Goal: Check status: Check status

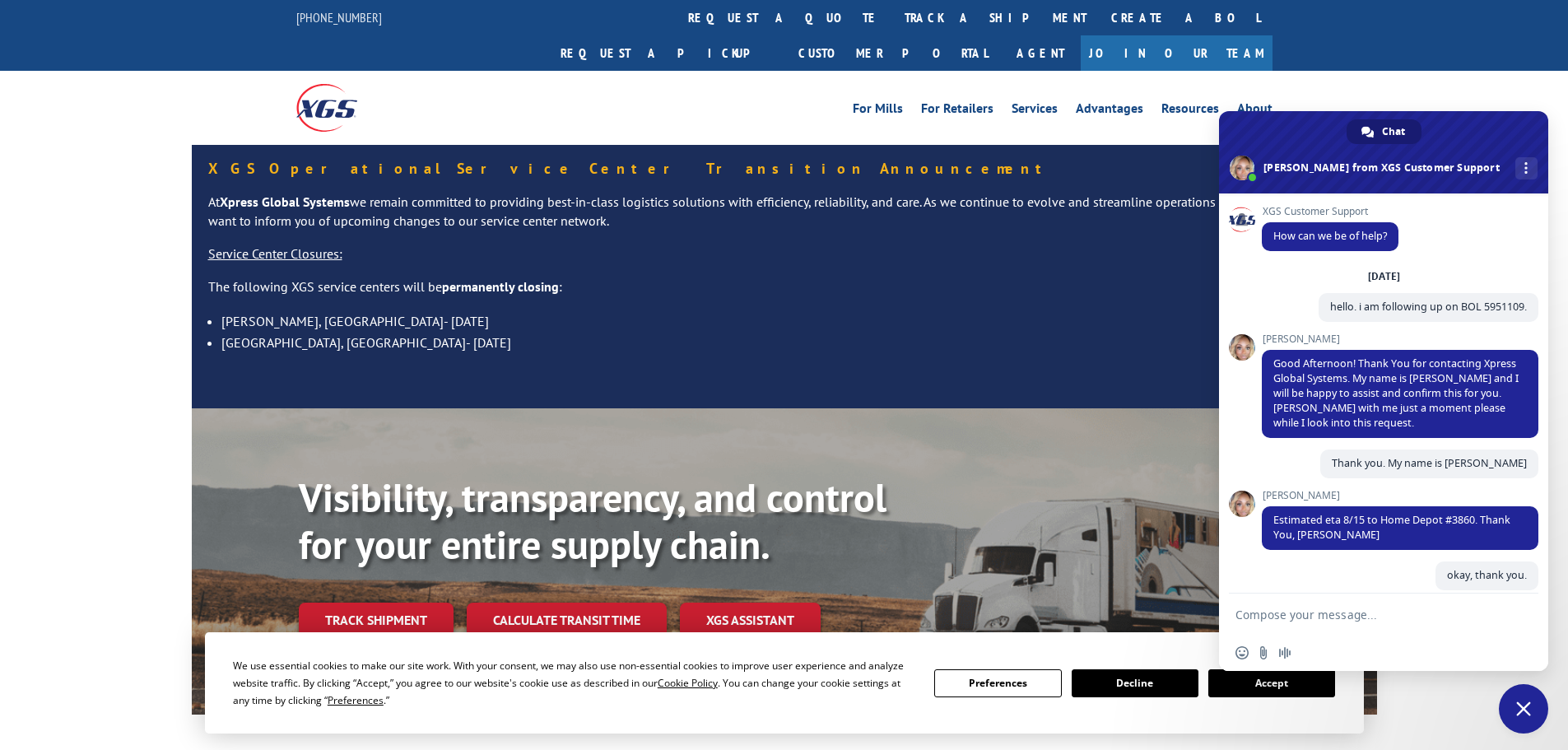
scroll to position [293, 0]
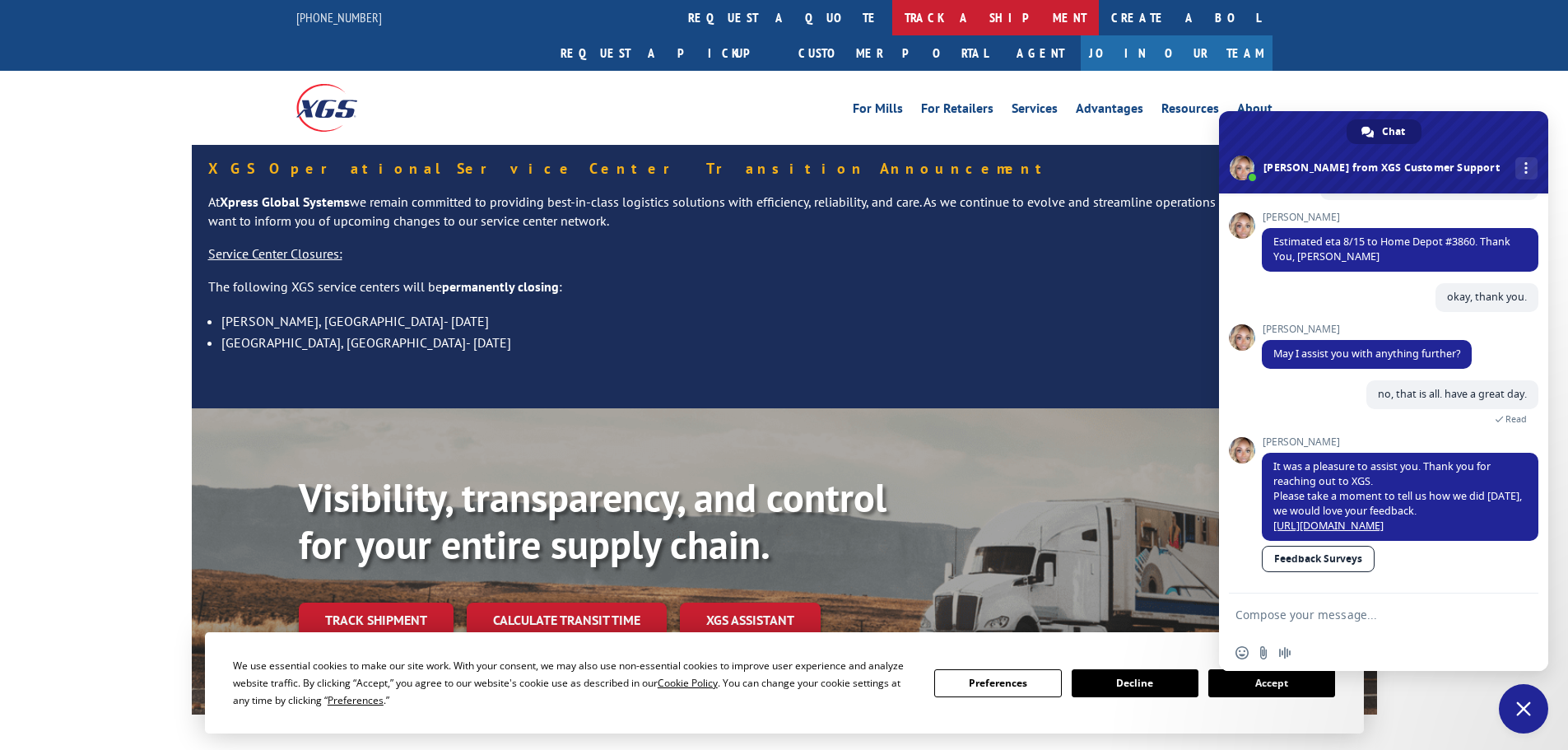
click at [892, 17] on link "track a shipment" at bounding box center [995, 18] width 207 height 35
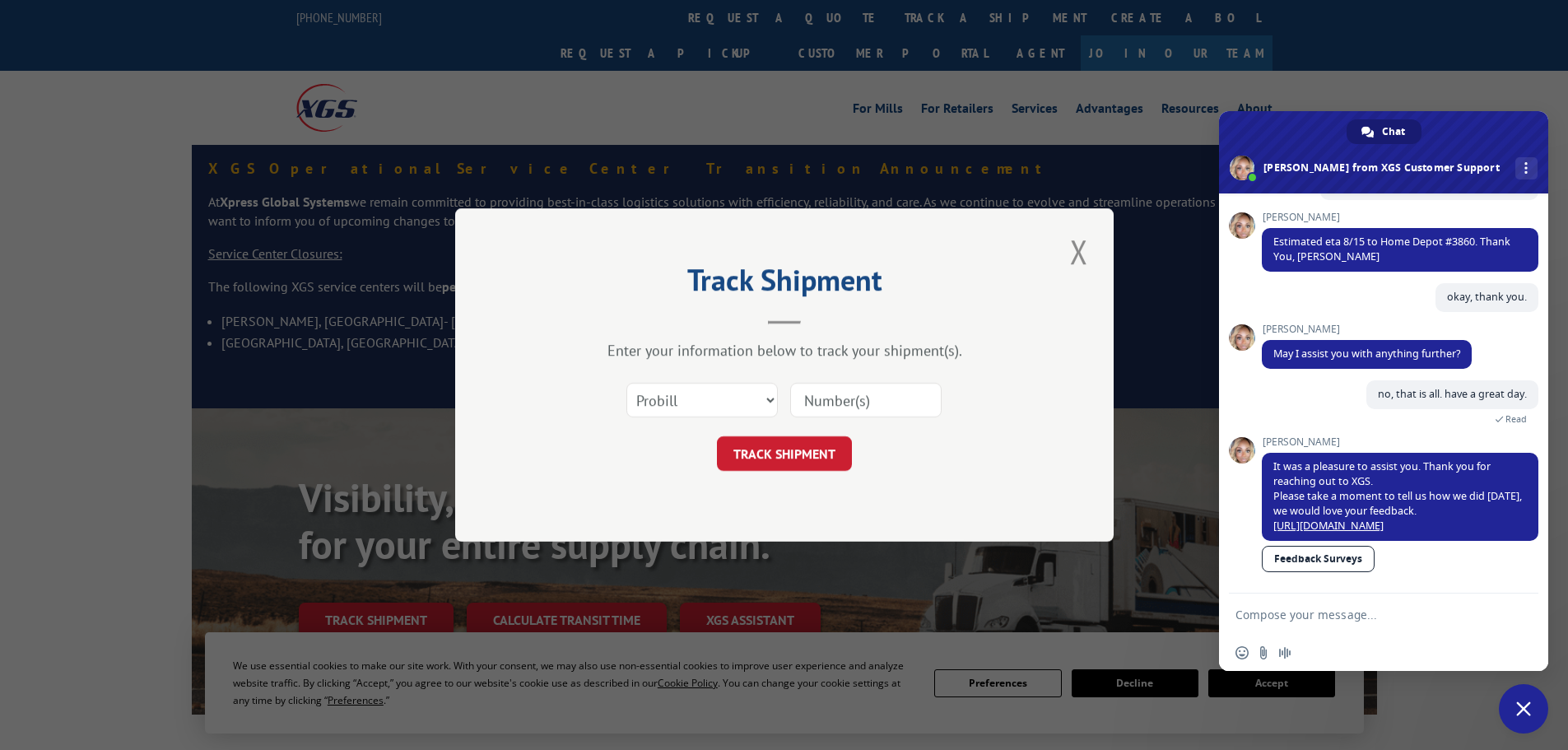
click at [1530, 719] on span "Close chat" at bounding box center [1524, 709] width 49 height 49
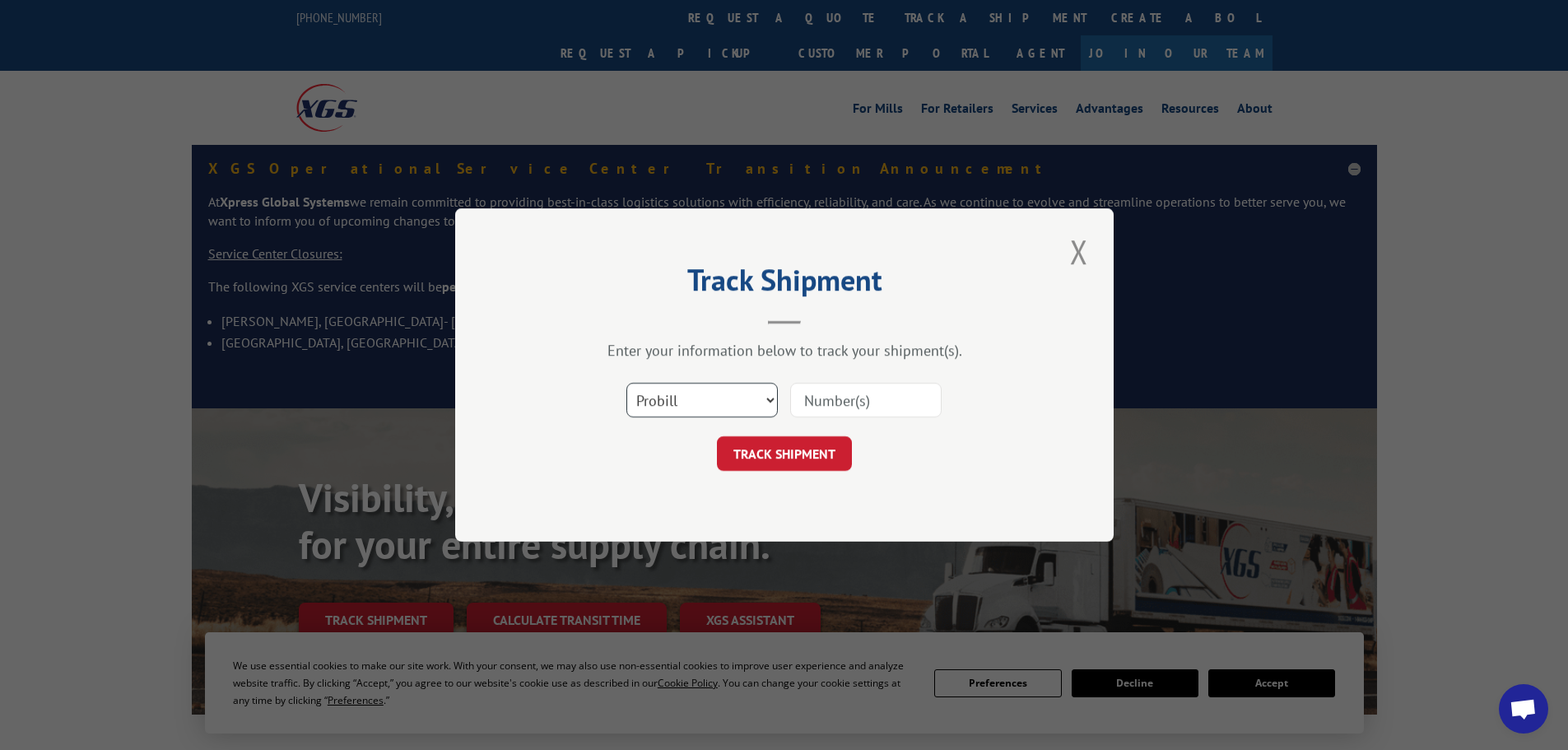
click at [713, 405] on select "Select category... Probill BOL PO" at bounding box center [702, 400] width 151 height 34
select select "bol"
click at [627, 383] on select "Select category... Probill BOL PO" at bounding box center [702, 400] width 151 height 34
click at [899, 401] on input at bounding box center [866, 400] width 151 height 34
paste input "5953805"
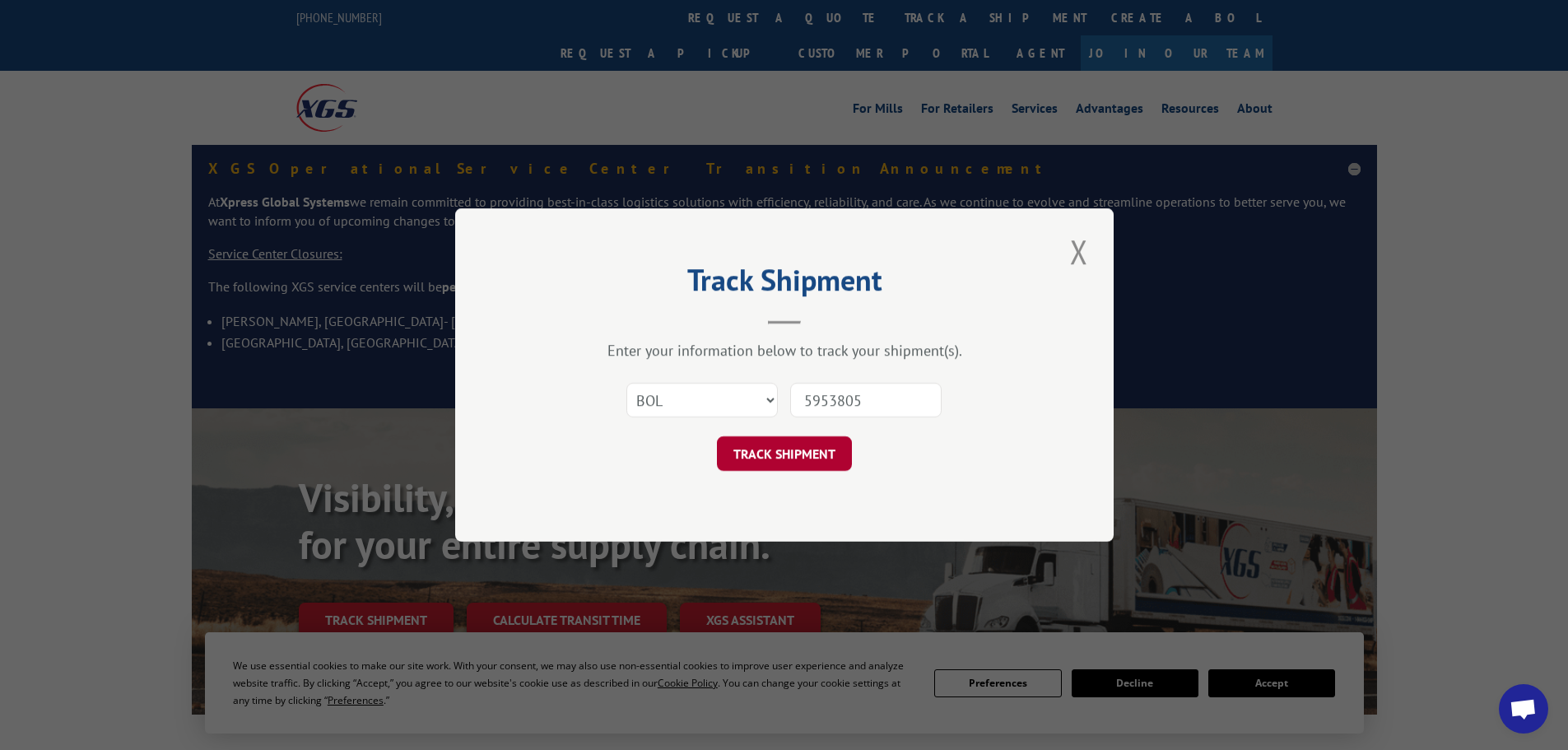
type input "5953805"
click at [800, 441] on button "TRACK SHIPMENT" at bounding box center [784, 453] width 135 height 34
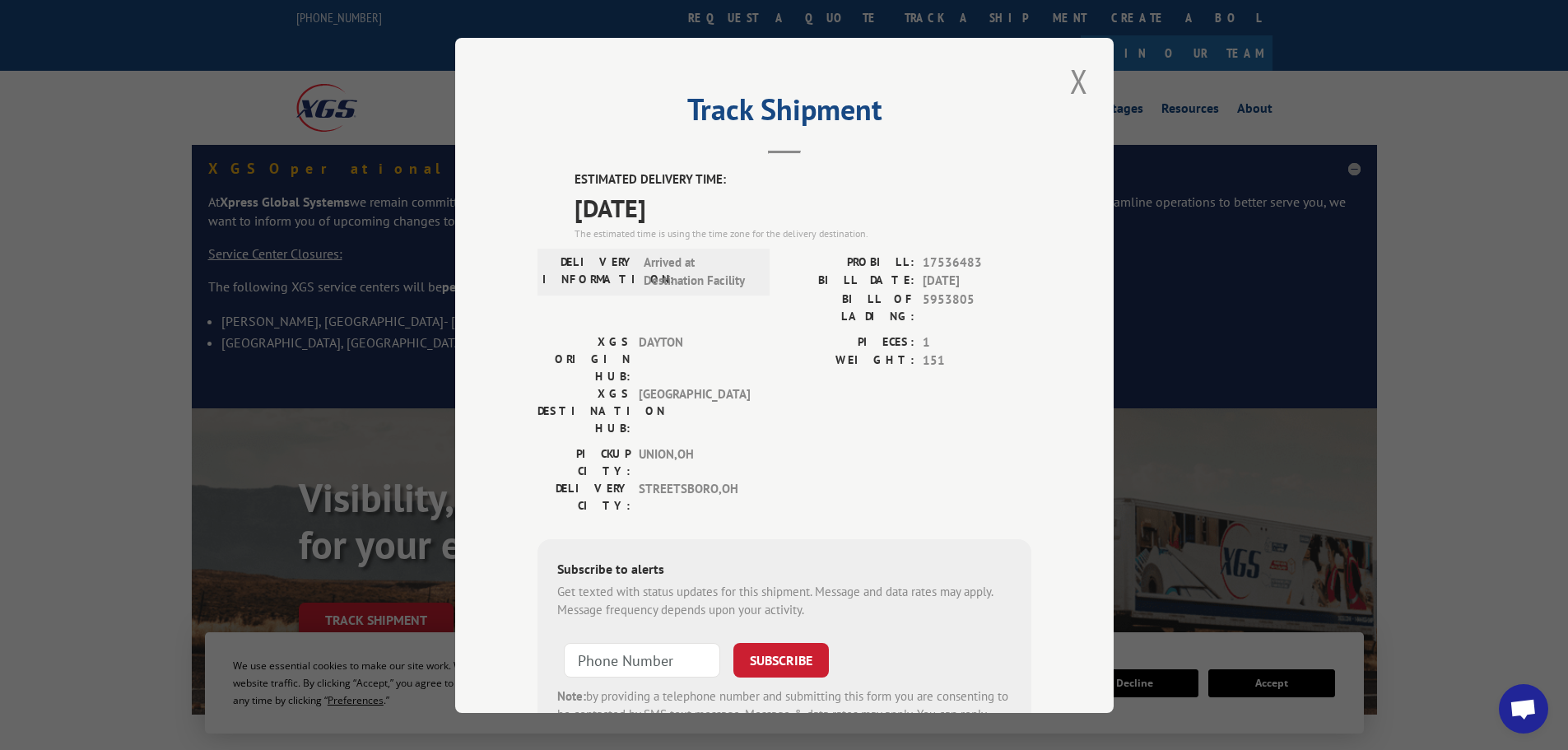
click at [1515, 709] on span "Open chat" at bounding box center [1523, 710] width 28 height 23
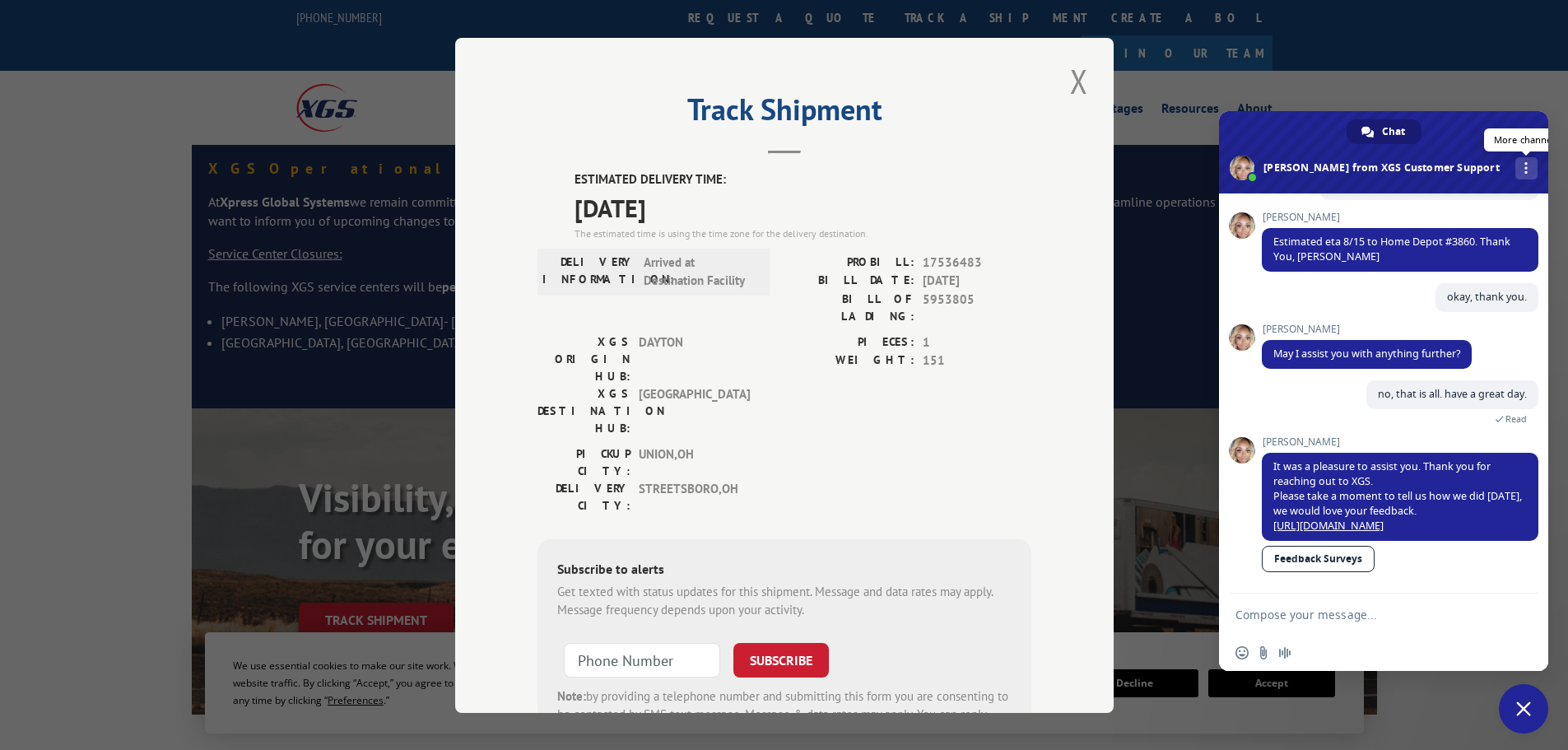
click at [1515, 159] on link "More channels" at bounding box center [1526, 168] width 23 height 23
click at [1399, 132] on span "Chat" at bounding box center [1393, 131] width 23 height 25
click at [1531, 701] on span "Close chat" at bounding box center [1524, 709] width 49 height 49
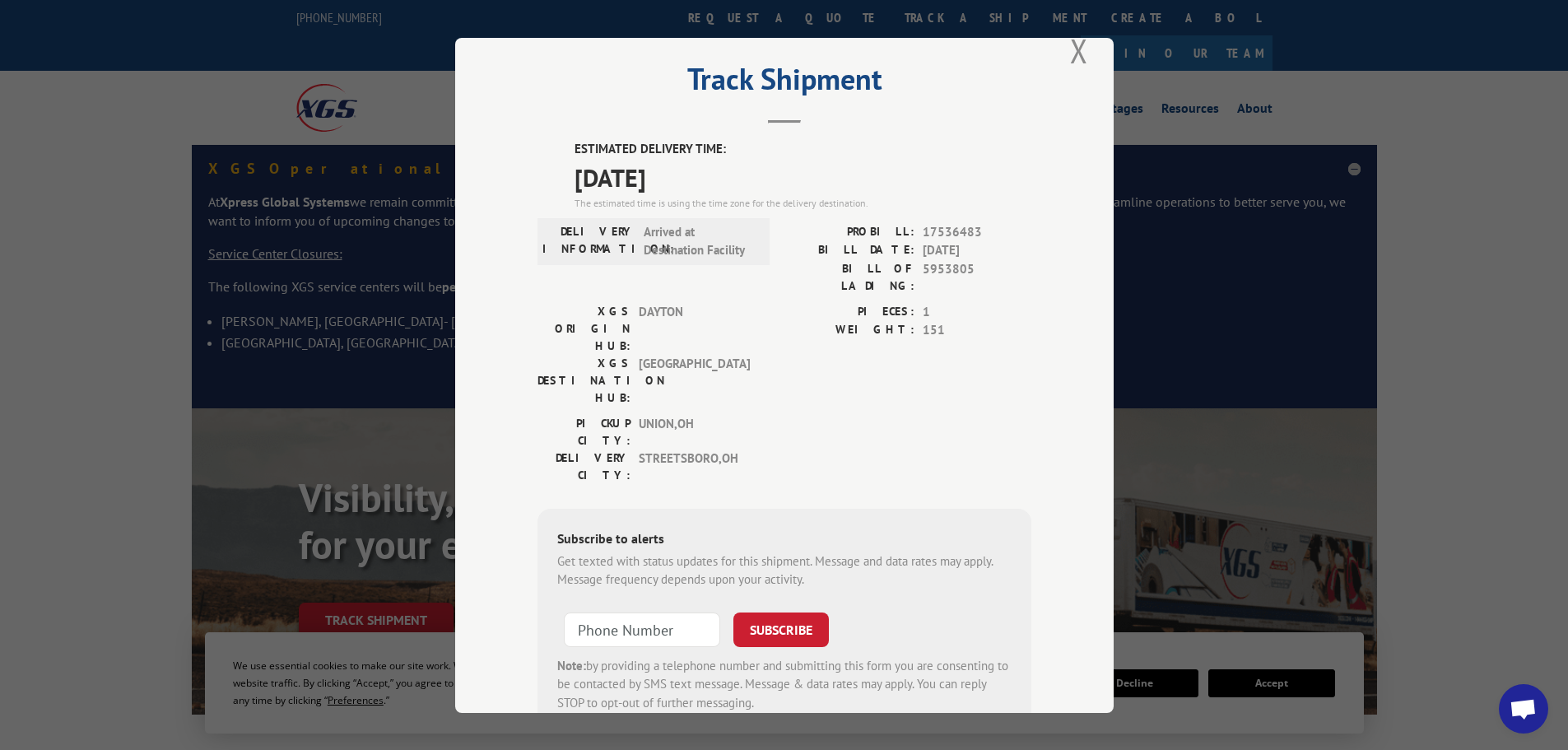
scroll to position [0, 0]
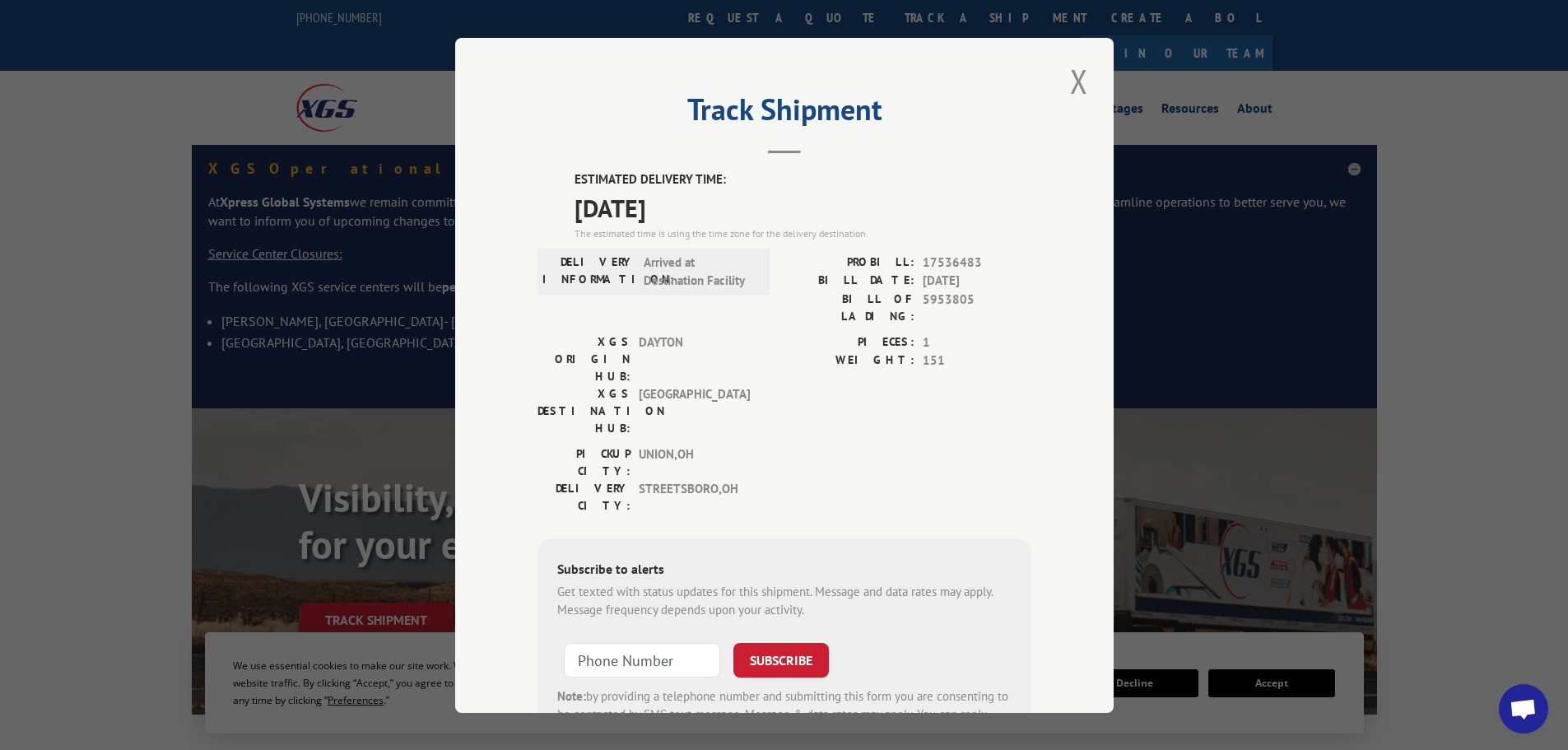
click at [1524, 693] on span "Open chat" at bounding box center [1524, 709] width 49 height 49
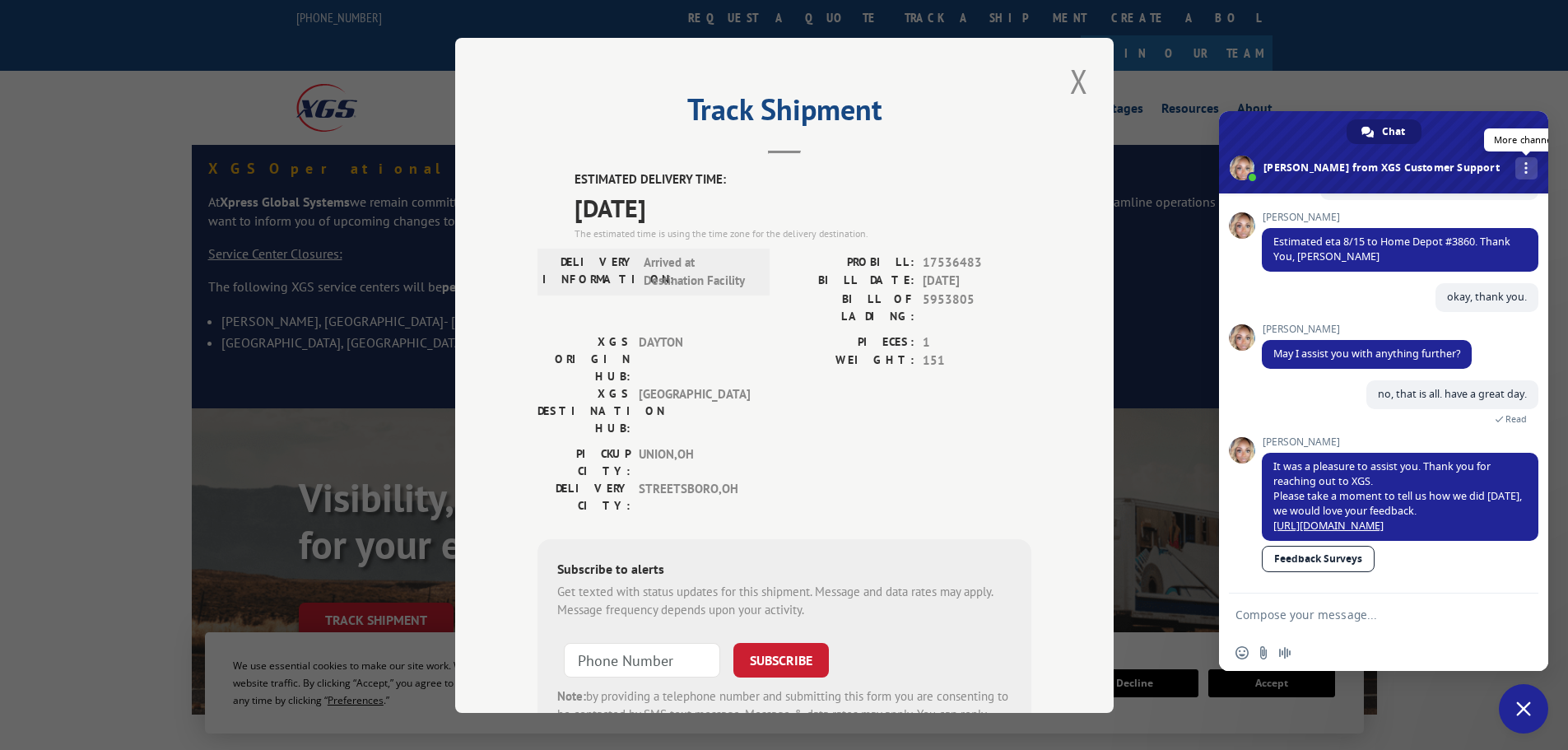
click at [1525, 165] on span at bounding box center [1526, 168] width 3 height 12
click at [1394, 124] on span "Chat" at bounding box center [1393, 131] width 23 height 25
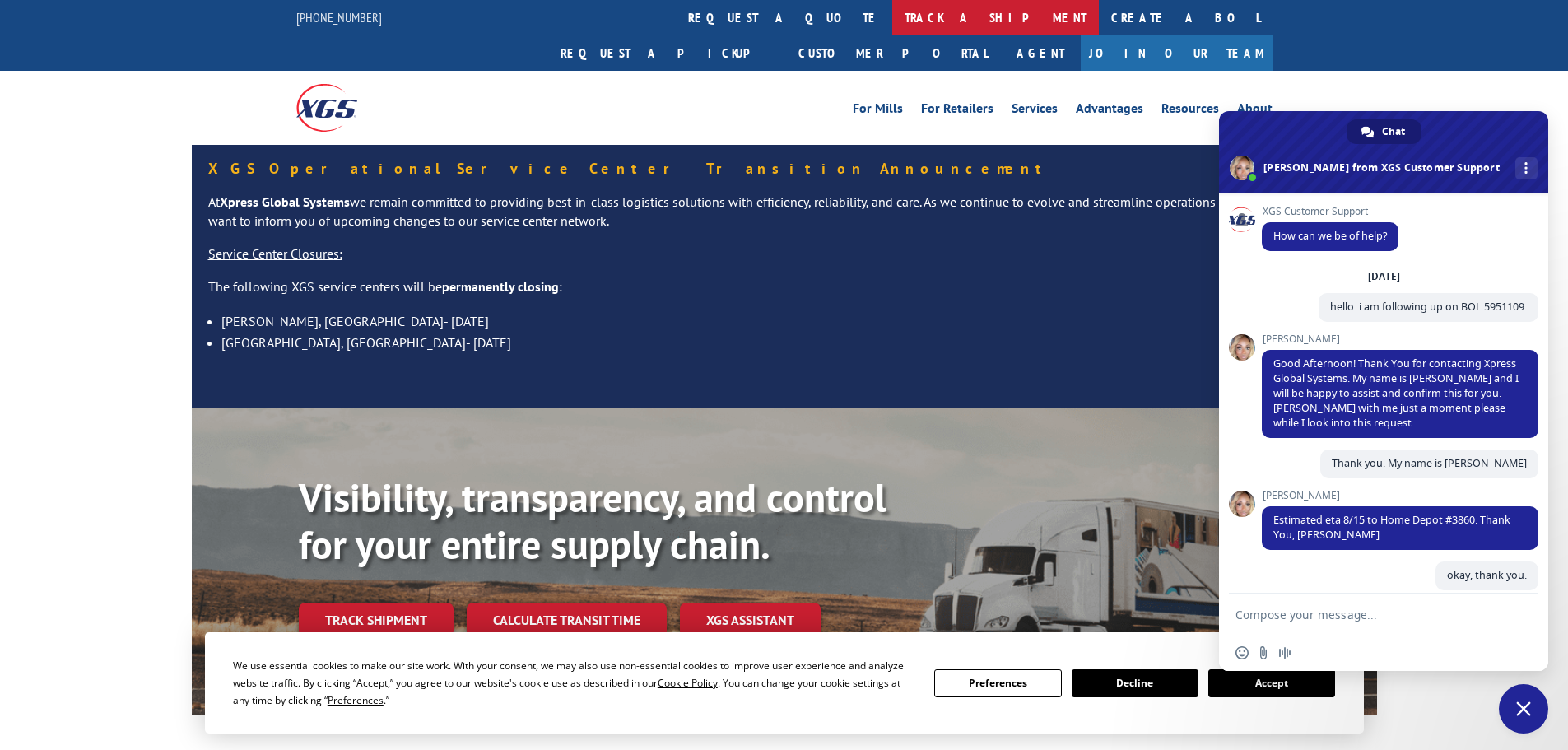
scroll to position [293, 0]
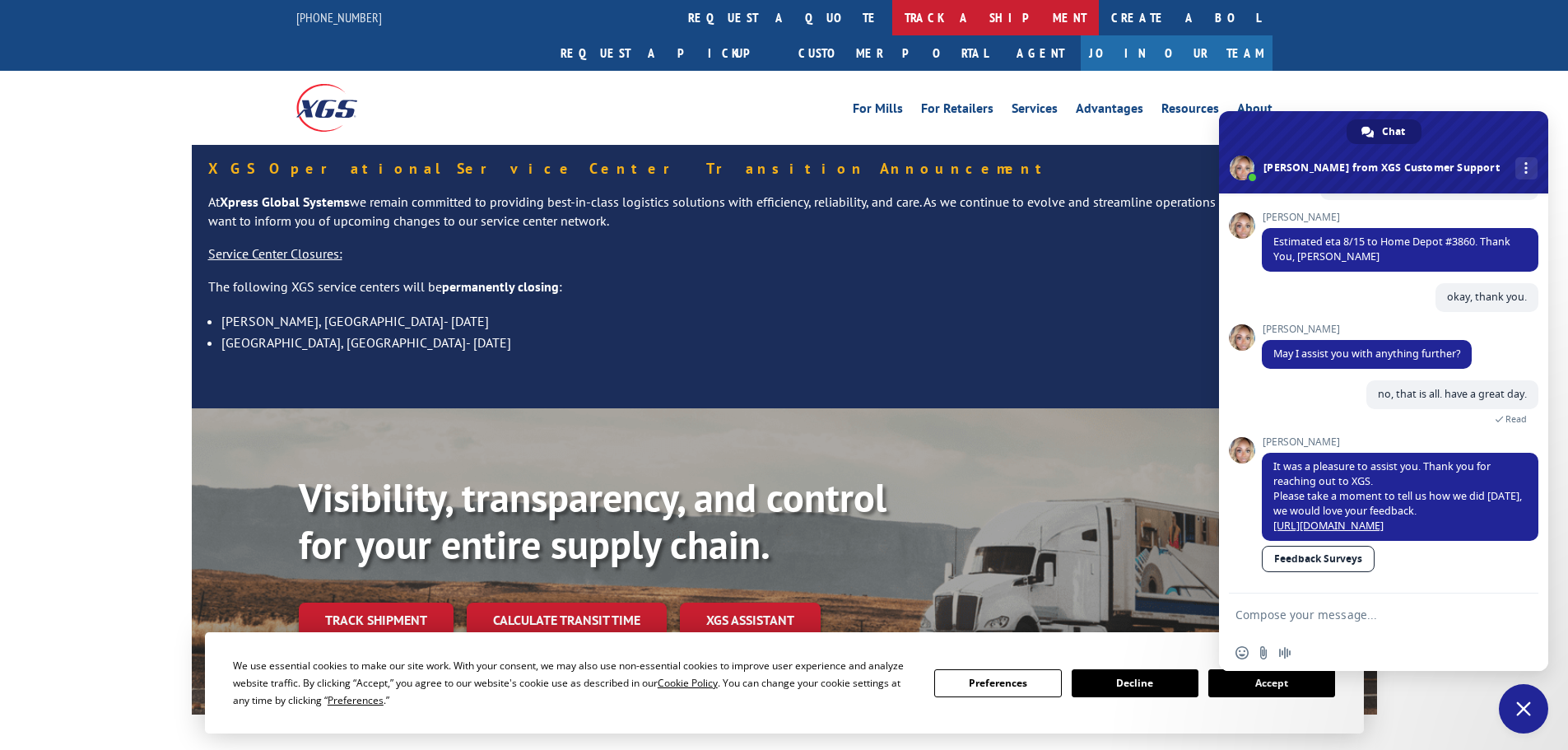
click at [892, 18] on link "track a shipment" at bounding box center [995, 18] width 207 height 35
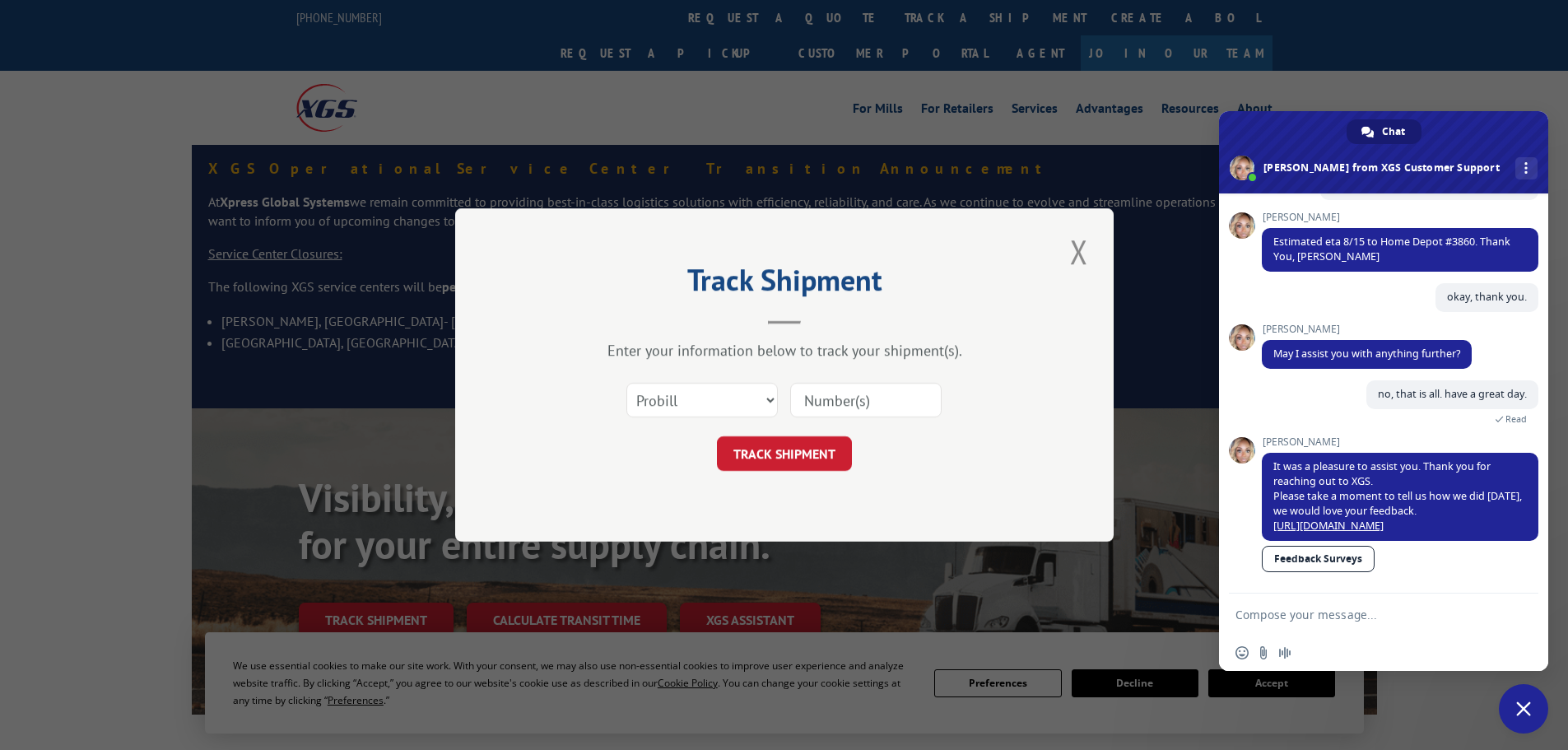
click at [1520, 709] on span "Close chat" at bounding box center [1523, 709] width 15 height 15
